Goal: Use online tool/utility: Use online tool/utility

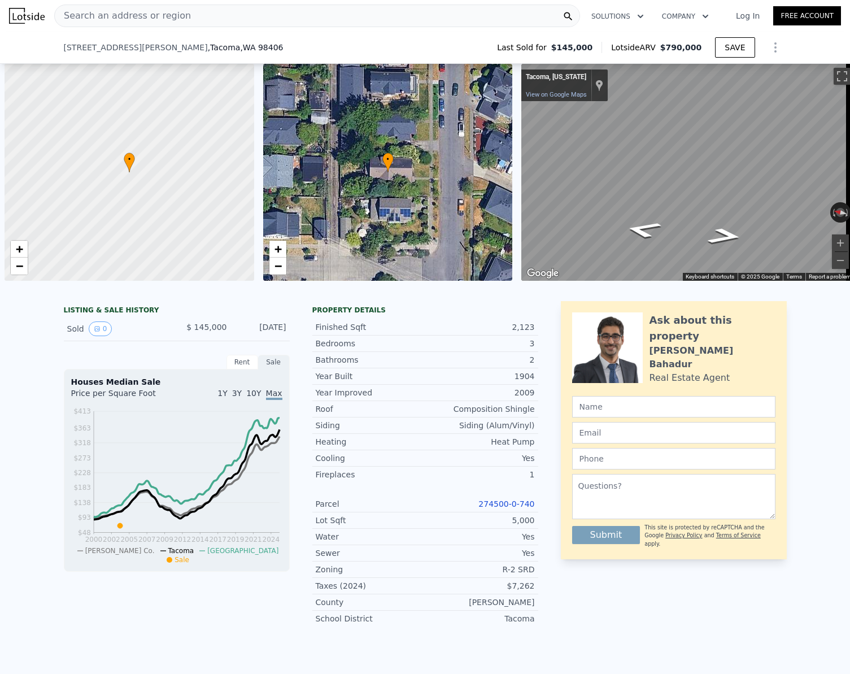
scroll to position [0, 199]
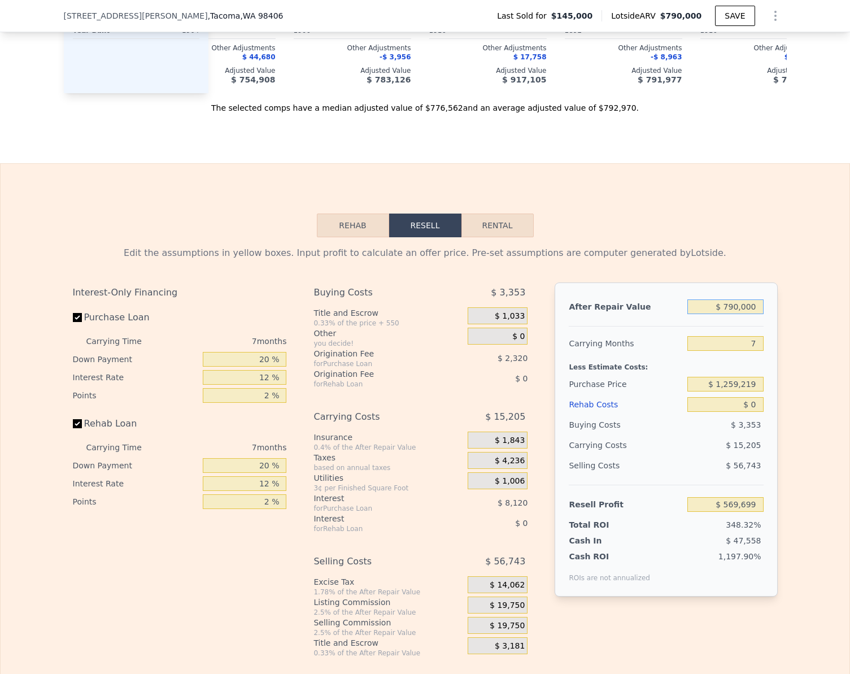
click at [756, 314] on input "$ 790,000" at bounding box center [725, 306] width 76 height 15
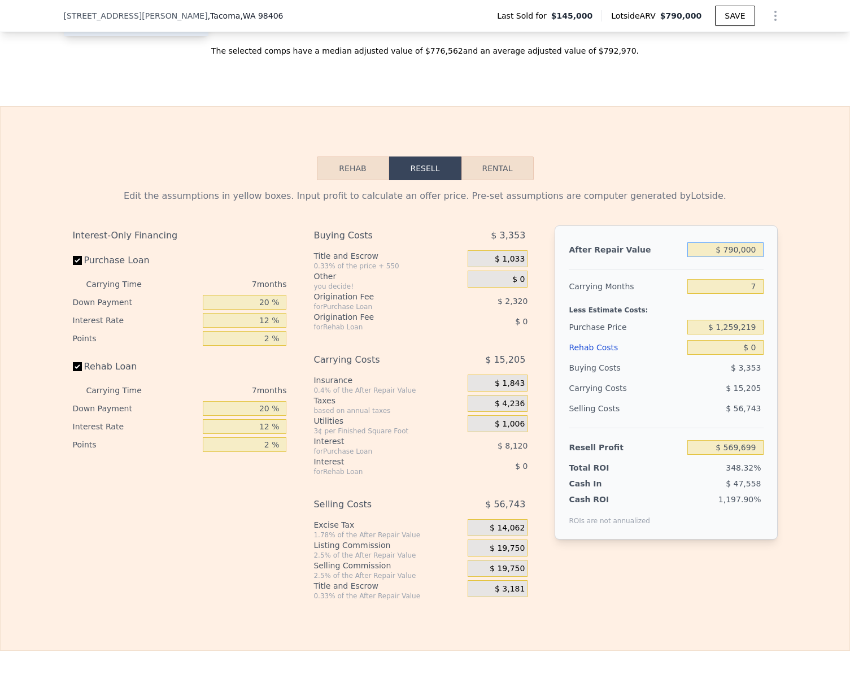
scroll to position [1435, 0]
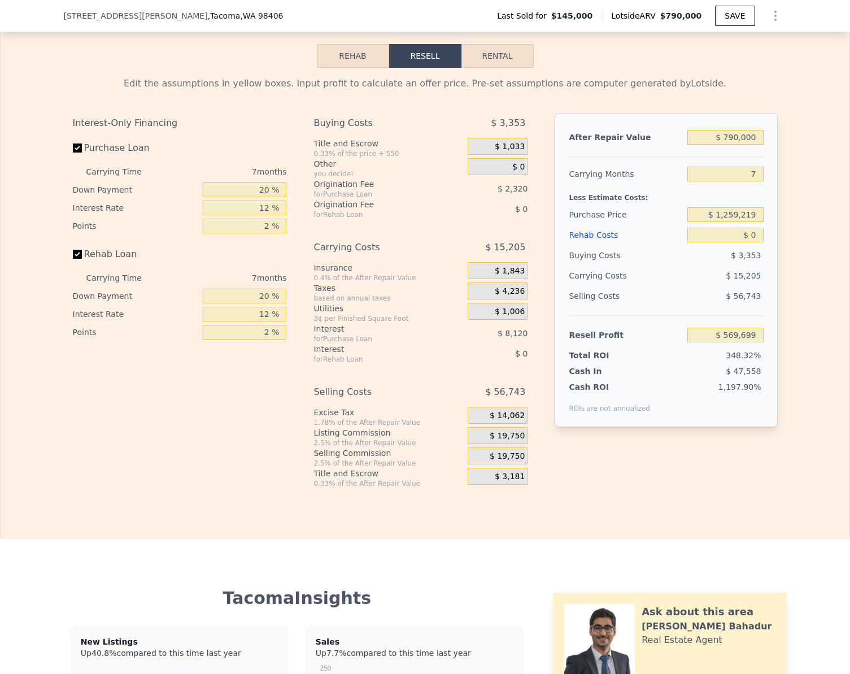
click at [73, 259] on input "Rehab Loan" at bounding box center [77, 254] width 9 height 9
checkbox input "false"
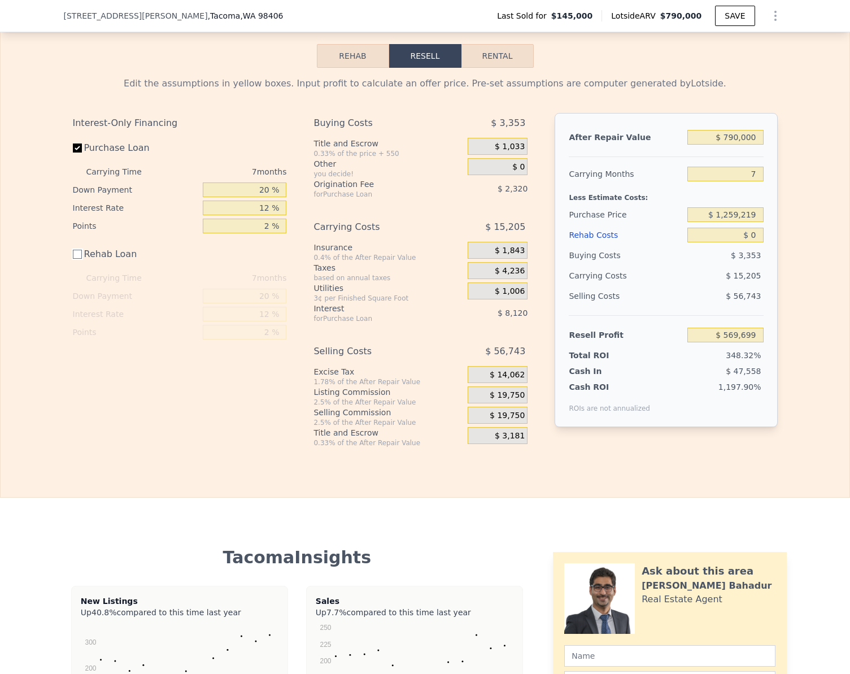
click at [350, 68] on button "Rehab" at bounding box center [353, 56] width 72 height 24
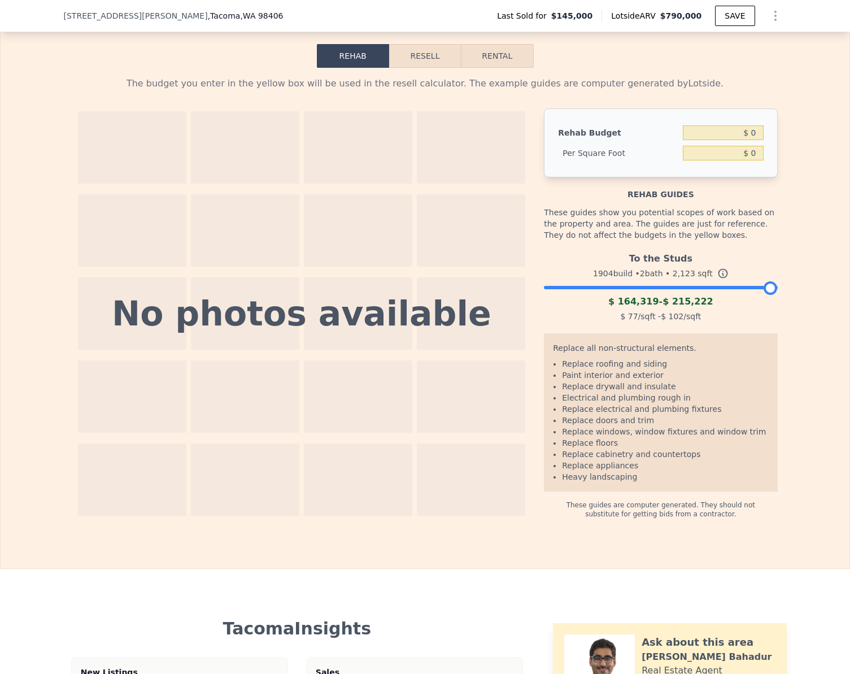
click at [423, 68] on button "Resell" at bounding box center [425, 56] width 72 height 24
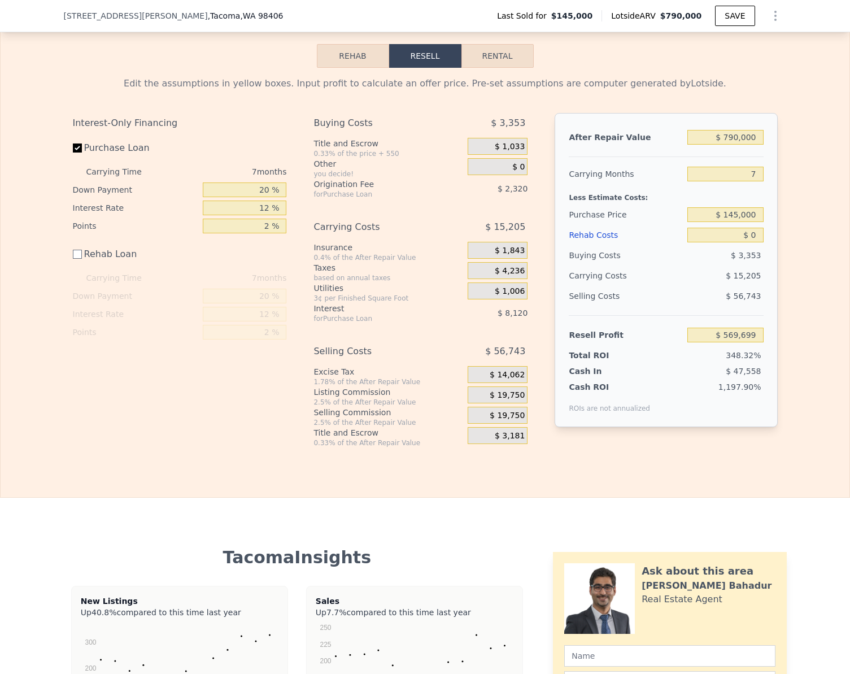
click at [348, 68] on button "Rehab" at bounding box center [353, 56] width 72 height 24
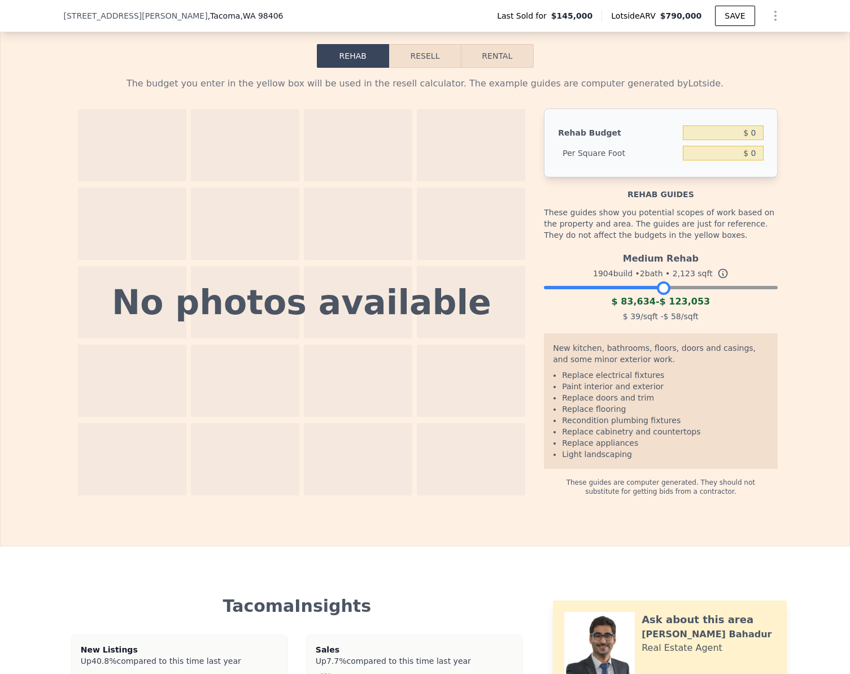
click at [659, 288] on div at bounding box center [660, 284] width 233 height 7
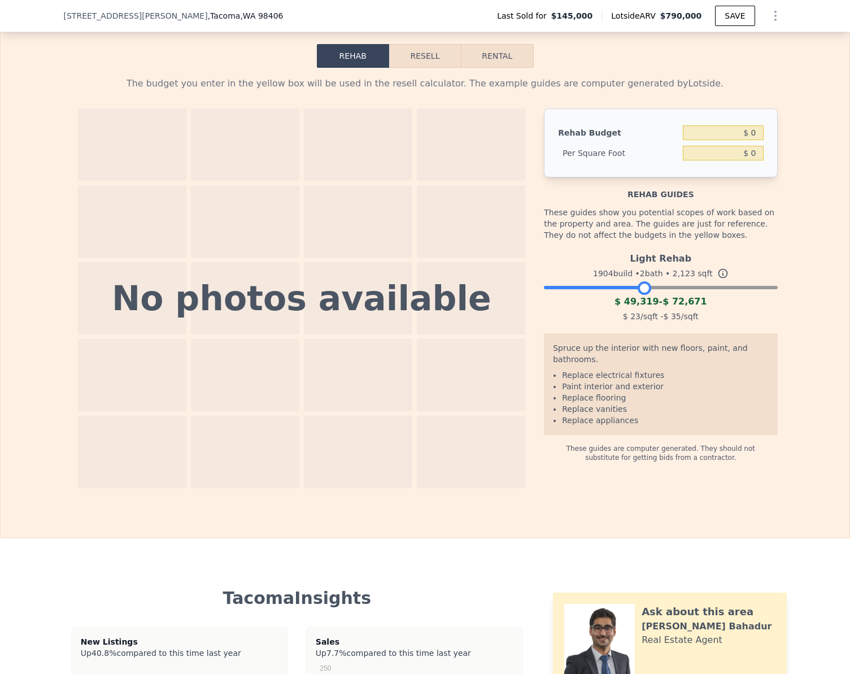
click at [641, 288] on div at bounding box center [660, 284] width 233 height 7
click at [416, 68] on button "Resell" at bounding box center [425, 56] width 72 height 24
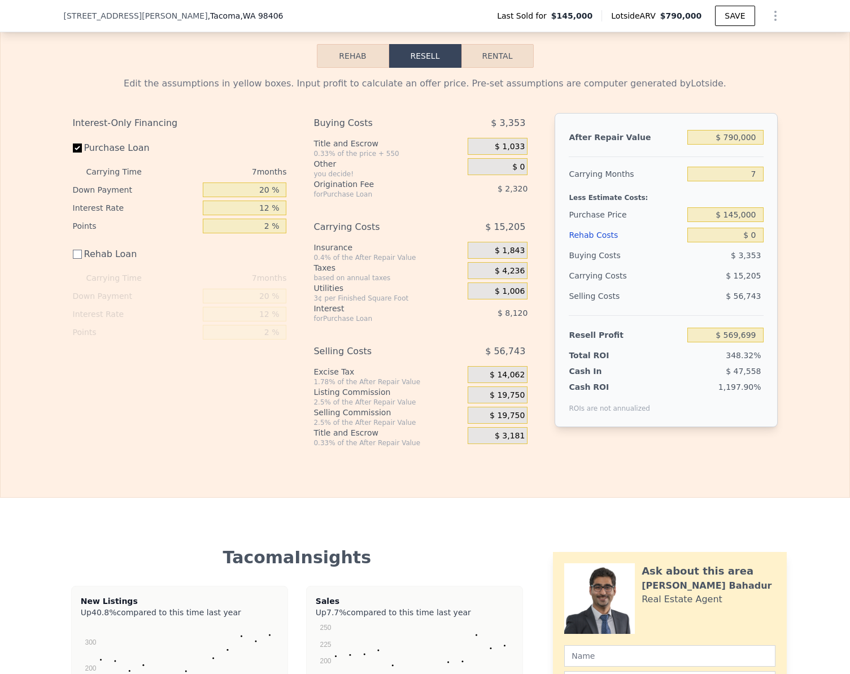
click at [333, 68] on button "Rehab" at bounding box center [353, 56] width 72 height 24
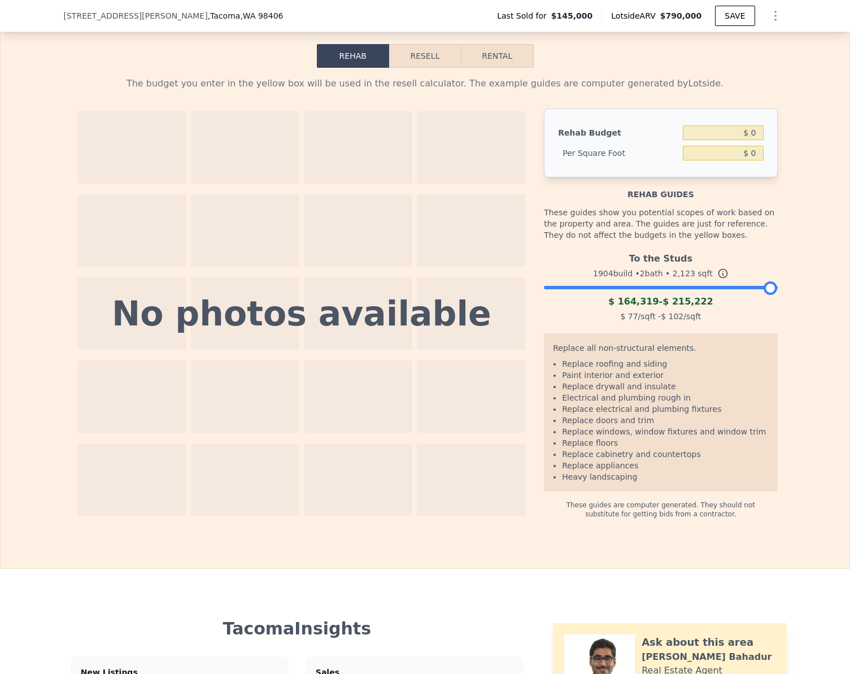
click at [420, 68] on button "Resell" at bounding box center [425, 56] width 72 height 24
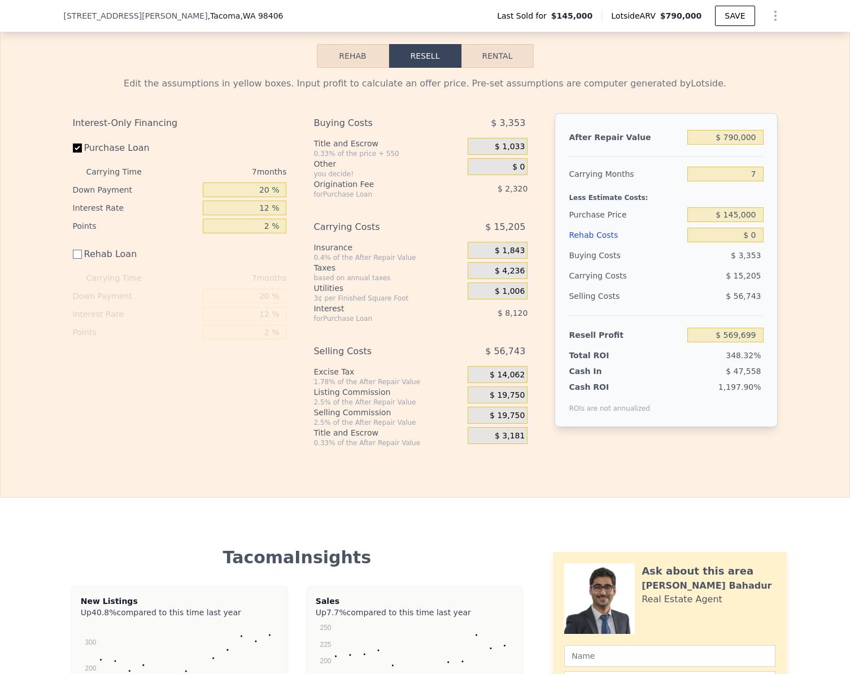
click at [333, 68] on button "Rehab" at bounding box center [353, 56] width 72 height 24
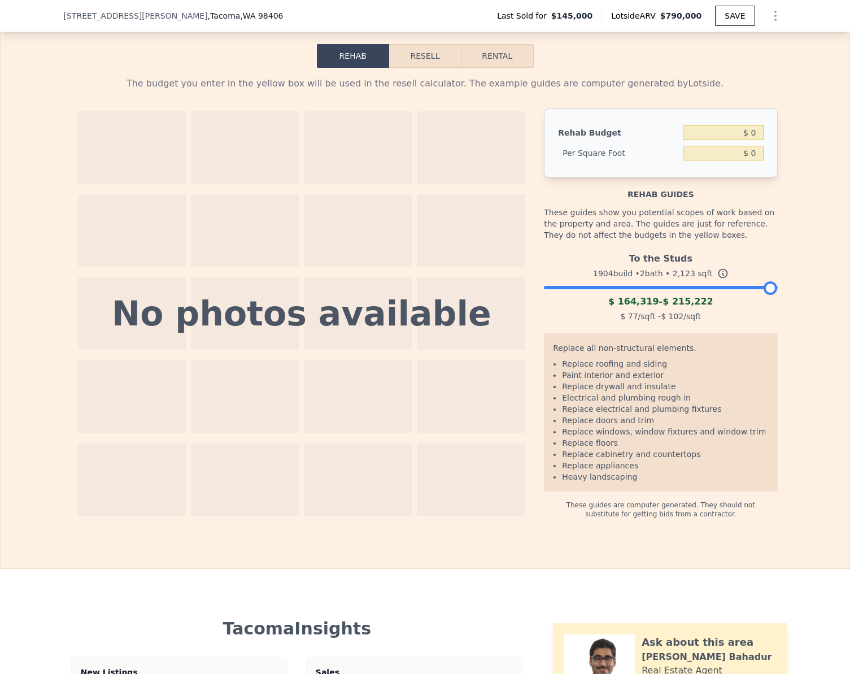
click at [432, 68] on button "Resell" at bounding box center [425, 56] width 72 height 24
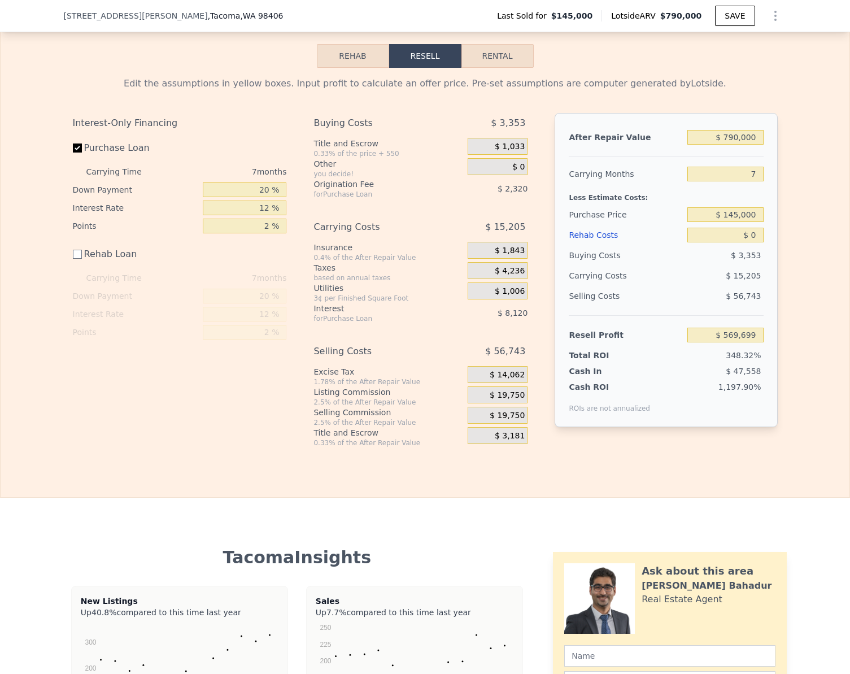
click at [345, 68] on button "Rehab" at bounding box center [353, 56] width 72 height 24
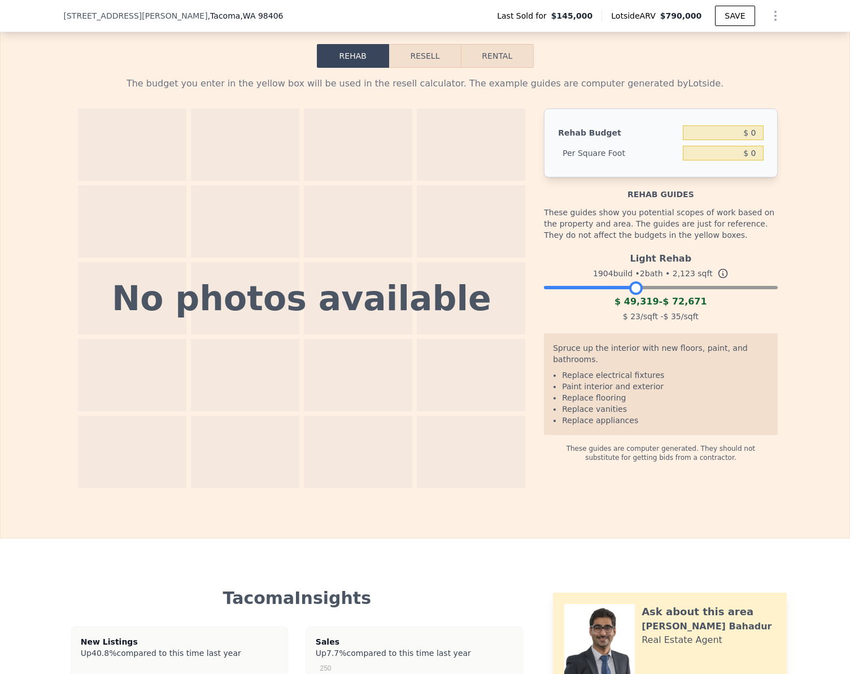
click at [631, 288] on div at bounding box center [660, 284] width 233 height 7
click at [651, 288] on div at bounding box center [660, 284] width 233 height 7
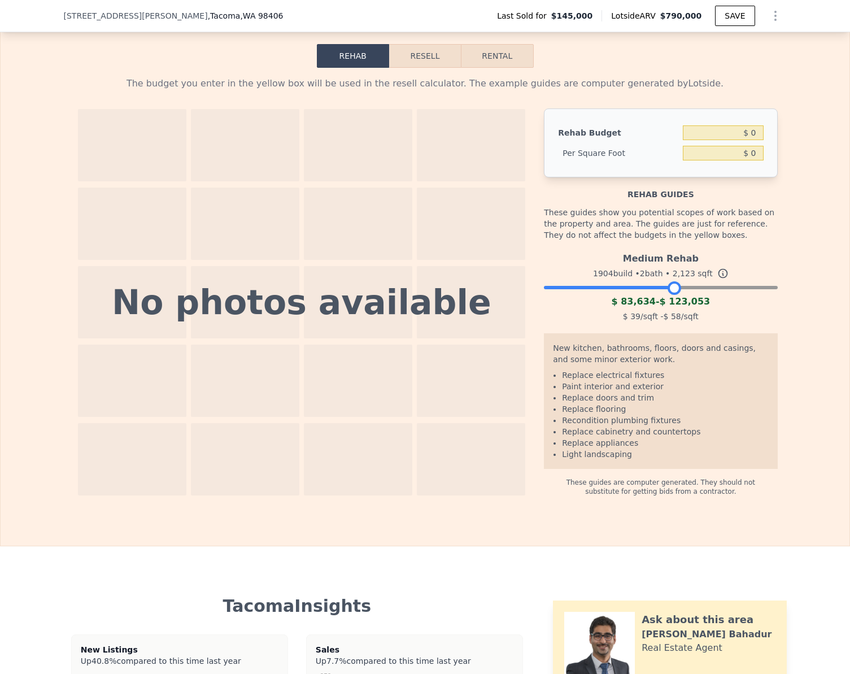
click at [671, 288] on div at bounding box center [660, 284] width 233 height 7
click at [655, 288] on div at bounding box center [660, 284] width 233 height 7
click at [642, 288] on div at bounding box center [660, 284] width 233 height 7
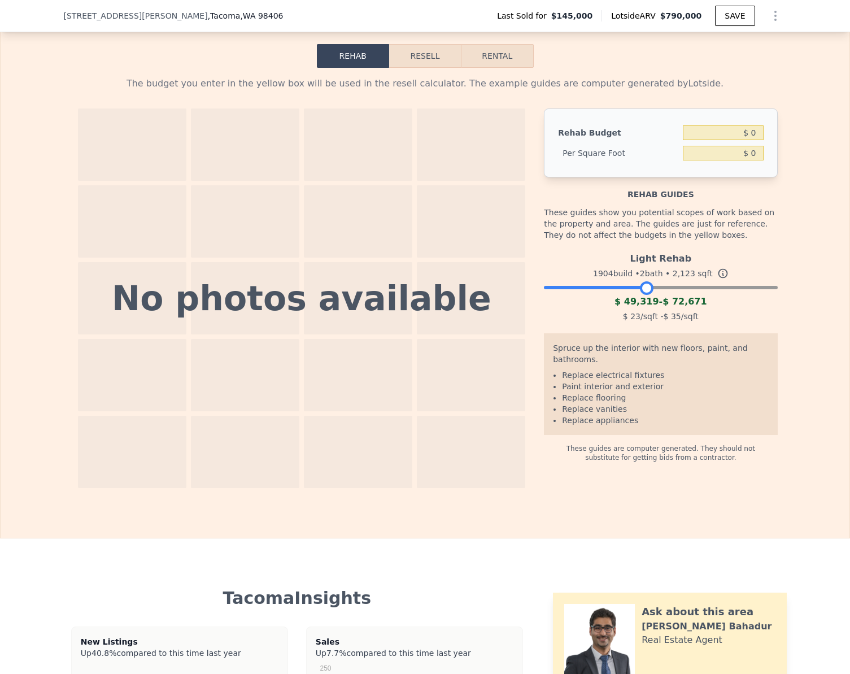
click at [424, 68] on button "Resell" at bounding box center [425, 56] width 72 height 24
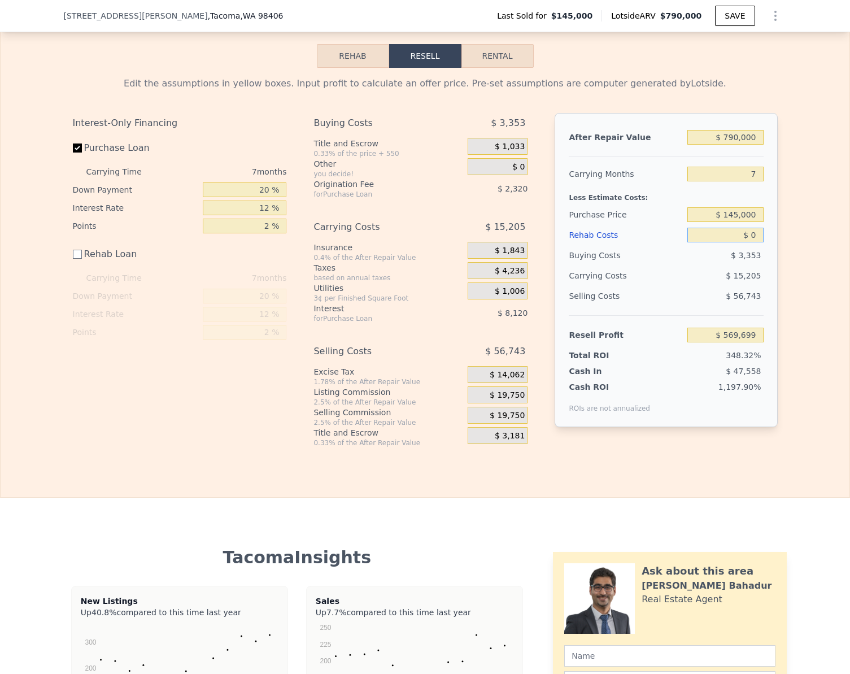
click at [758, 242] on input "$ 0" at bounding box center [725, 235] width 76 height 15
click at [750, 242] on input "$ 0" at bounding box center [725, 235] width 76 height 15
type input "$ 75"
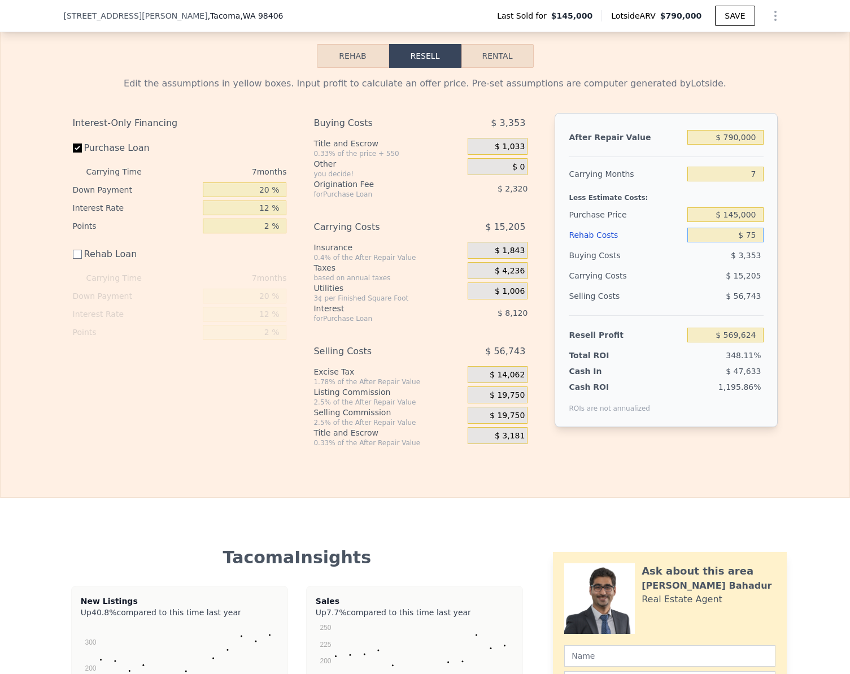
type input "$ 569,624"
type input "$ 75,000"
type input "$ 494,699"
type input "$ 75,000"
click at [753, 343] on div "$ 494,699" at bounding box center [725, 335] width 76 height 20
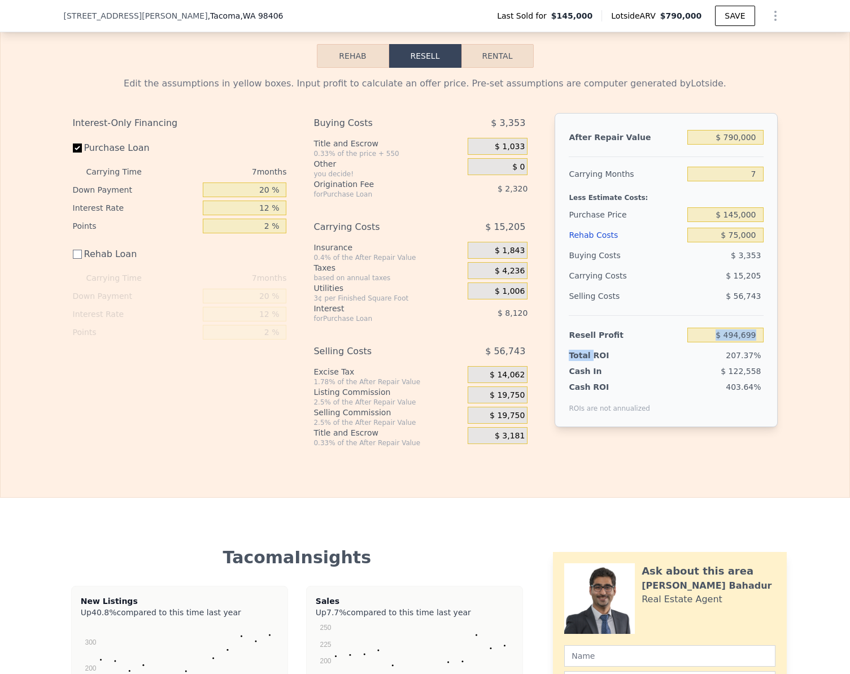
click at [753, 343] on div "$ 494,699" at bounding box center [725, 335] width 76 height 20
drag, startPoint x: 753, startPoint y: 343, endPoint x: 787, endPoint y: 413, distance: 78.1
click at [787, 413] on div "Edit the assumptions in yellow boxes. Input profit to calculate an offer price.…" at bounding box center [425, 258] width 849 height 380
click at [750, 342] on input "$ 494,699" at bounding box center [725, 335] width 76 height 15
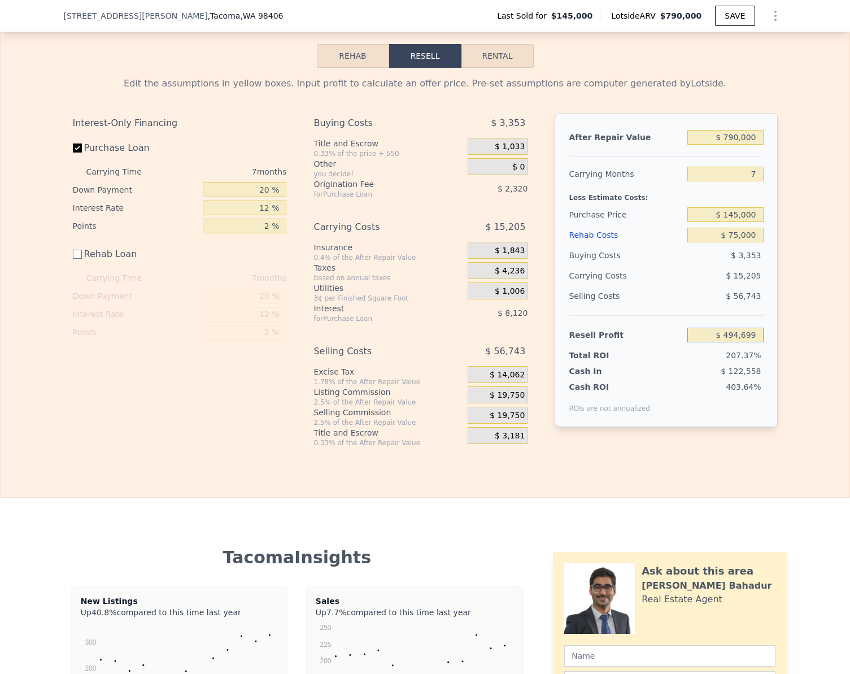
click at [750, 342] on input "$ 494,699" at bounding box center [725, 335] width 76 height 15
type input "$ 75,000"
click at [769, 447] on div "Interest-Only Financing Purchase Loan Carrying Time 7 months Down Payment 20 % …" at bounding box center [425, 280] width 705 height 334
type input "$ 535,300"
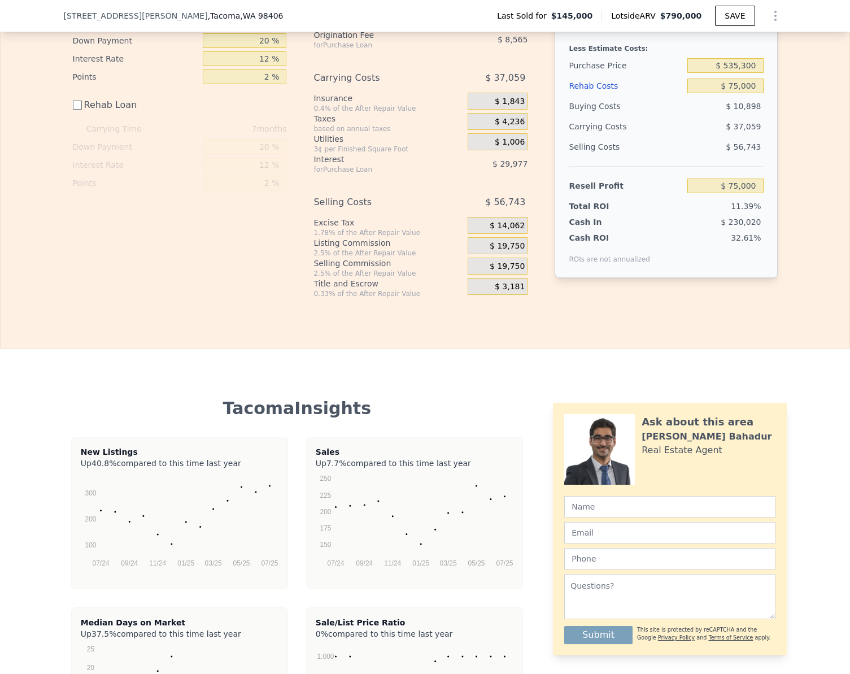
scroll to position [1301, 0]
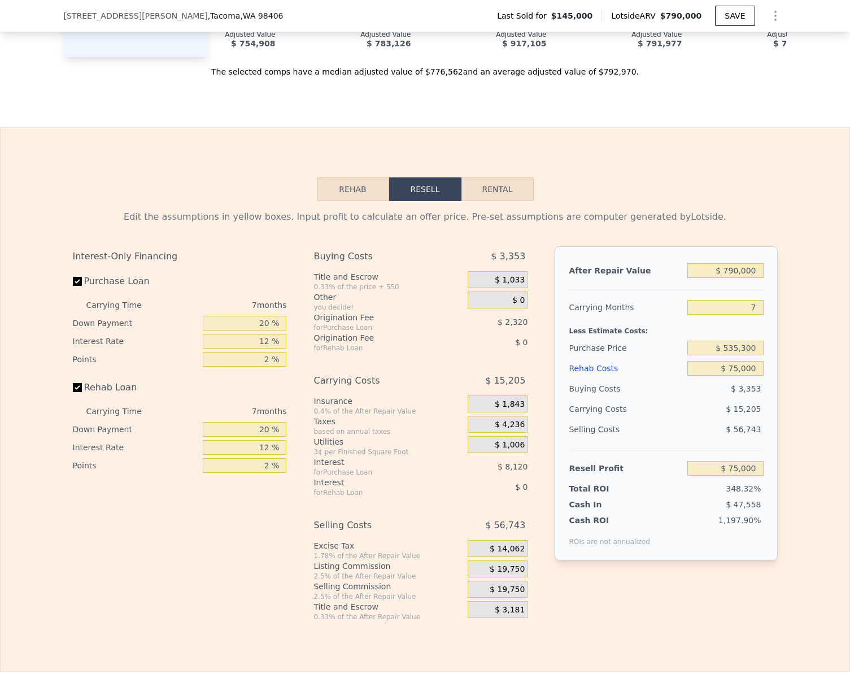
checkbox input "true"
type input "$ 0"
type input "$ 569,699"
click at [756, 376] on input "$ 0" at bounding box center [725, 368] width 76 height 15
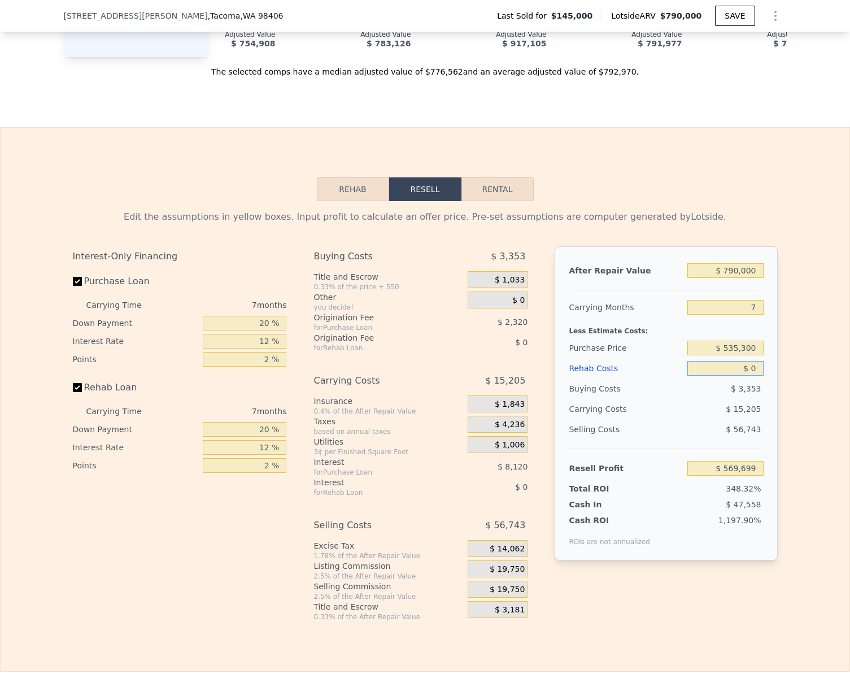
click at [756, 376] on input "$ 0" at bounding box center [725, 368] width 76 height 15
type input "$ 7"
type input "$ 569,692"
type input "$ 75"
type input "$ 569,616"
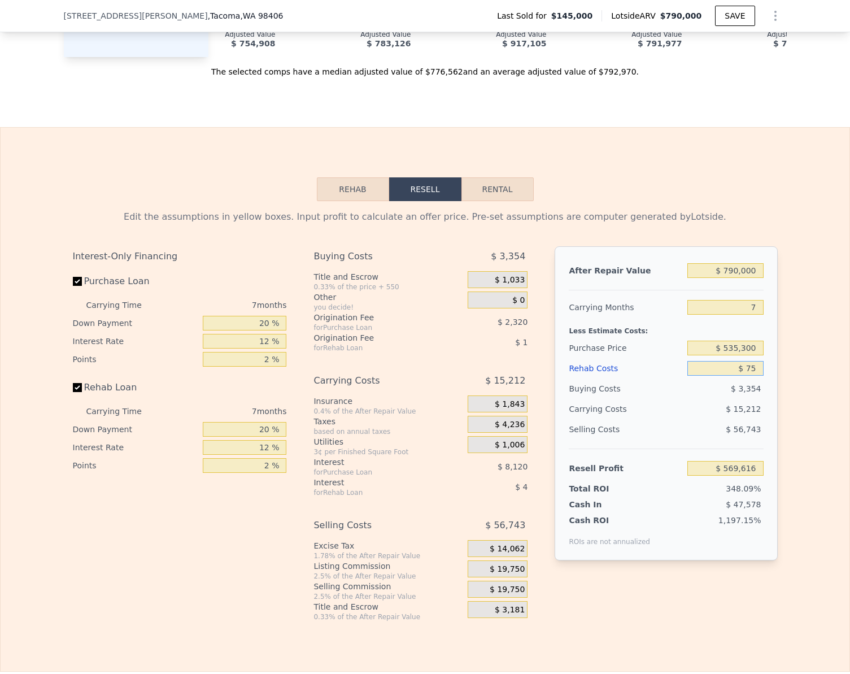
type input "$ 750"
type input "$ 568,895"
type input "$ 75,000"
type input "$ 489,299"
type input "$ 75,000"
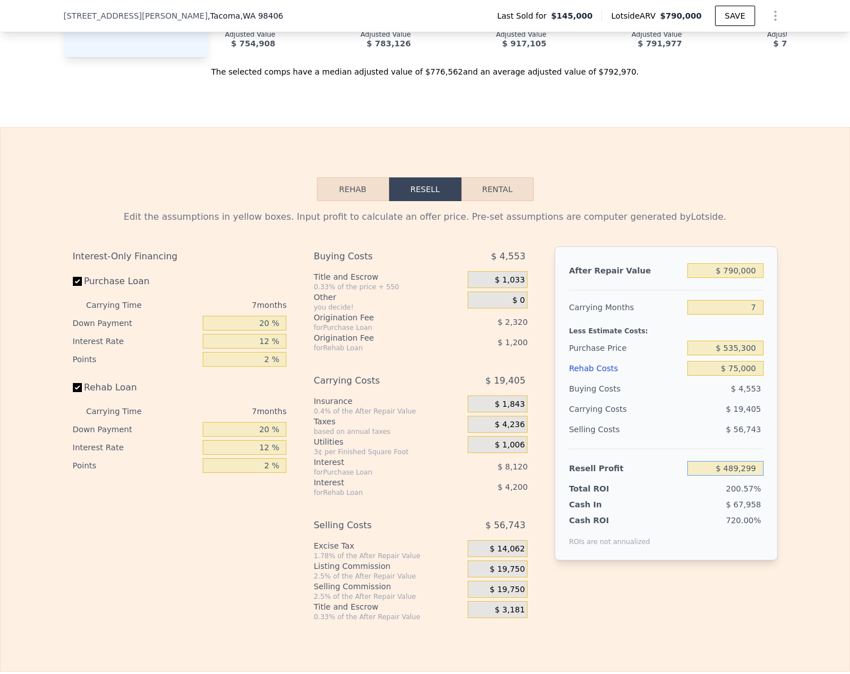
click at [751, 476] on input "$ 489,299" at bounding box center [725, 468] width 76 height 15
type input "$ 75,000"
click at [815, 459] on div "Edit the assumptions in yellow boxes. Input profit to calculate an offer price.…" at bounding box center [425, 411] width 849 height 420
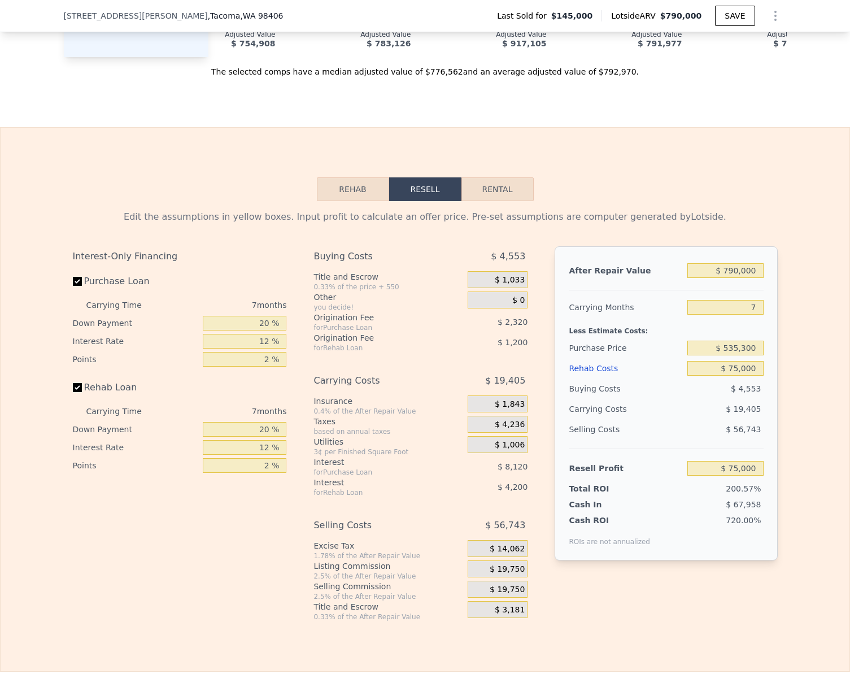
type input "$ 530,278"
click at [73, 392] on input "Rehab Loan" at bounding box center [77, 387] width 9 height 9
checkbox input "false"
type input "$ 80,400"
